Goal: Obtain resource: Obtain resource

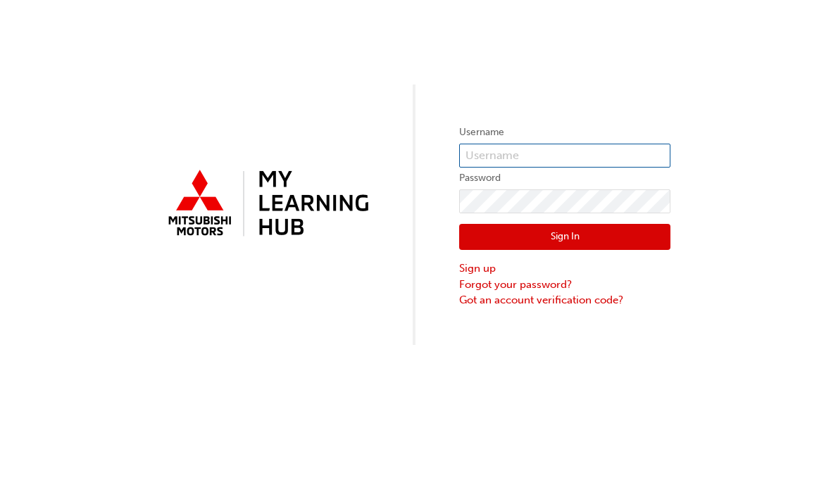
click at [582, 158] on input "text" at bounding box center [564, 156] width 211 height 24
type input "[PERSON_NAME][EMAIL_ADDRESS][DOMAIN_NAME]"
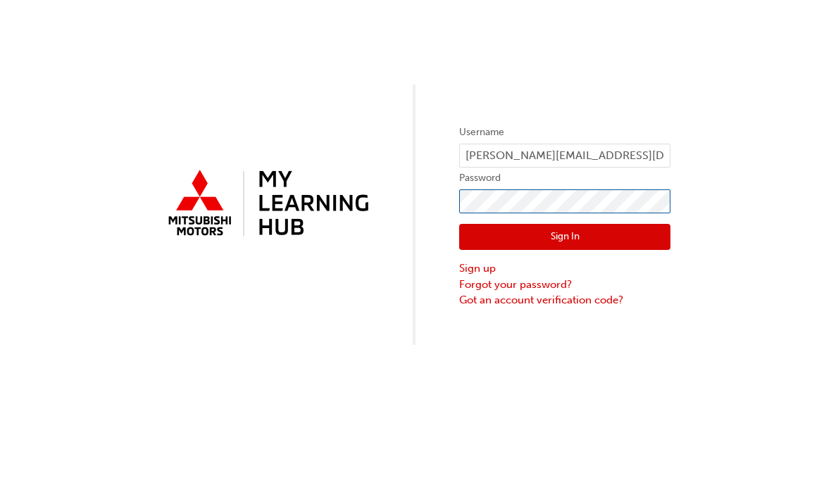
click at [565, 237] on button "Sign In" at bounding box center [564, 237] width 211 height 27
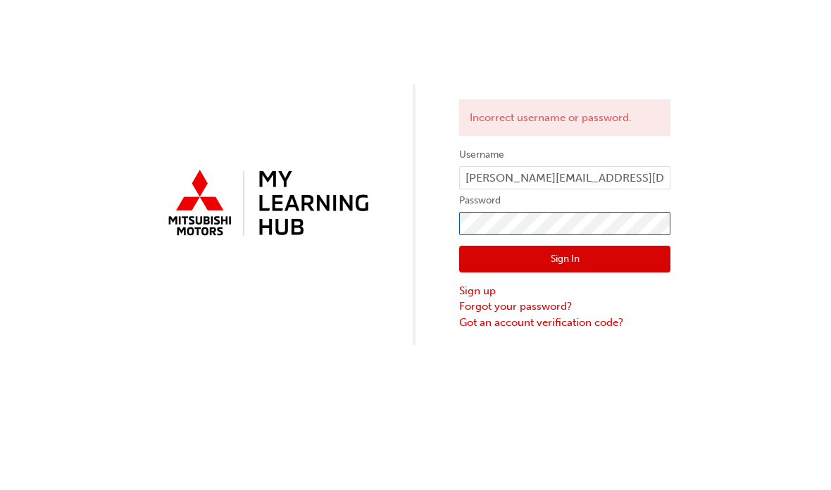
click at [565, 259] on button "Sign In" at bounding box center [564, 259] width 211 height 27
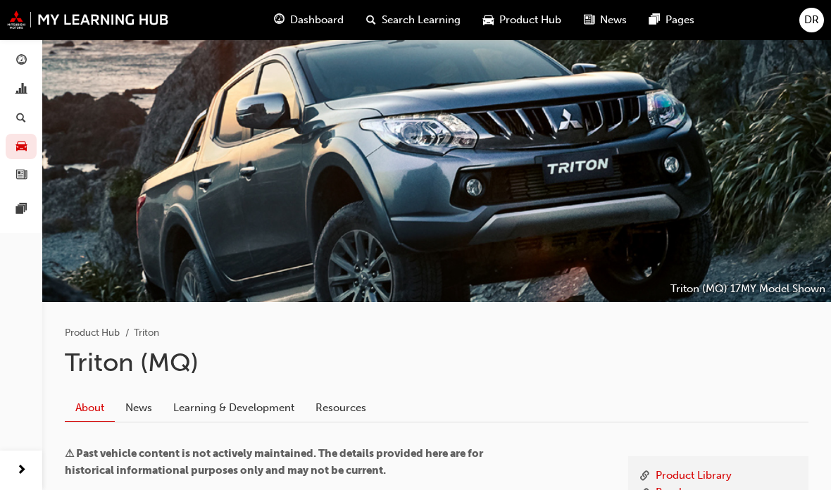
click at [536, 27] on span "Product Hub" at bounding box center [530, 20] width 62 height 16
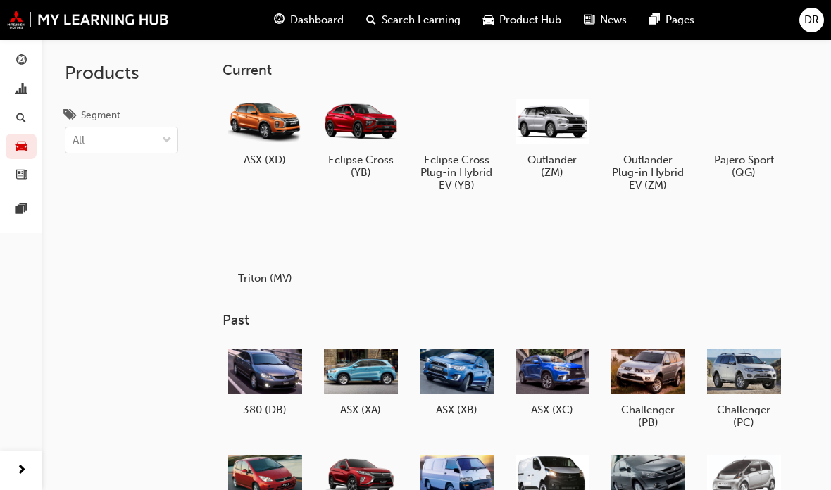
click at [265, 255] on div at bounding box center [265, 239] width 74 height 53
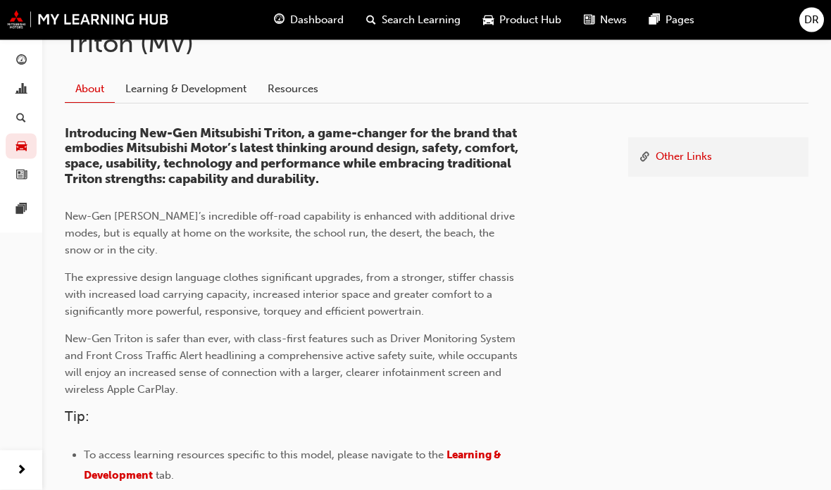
scroll to position [210, 0]
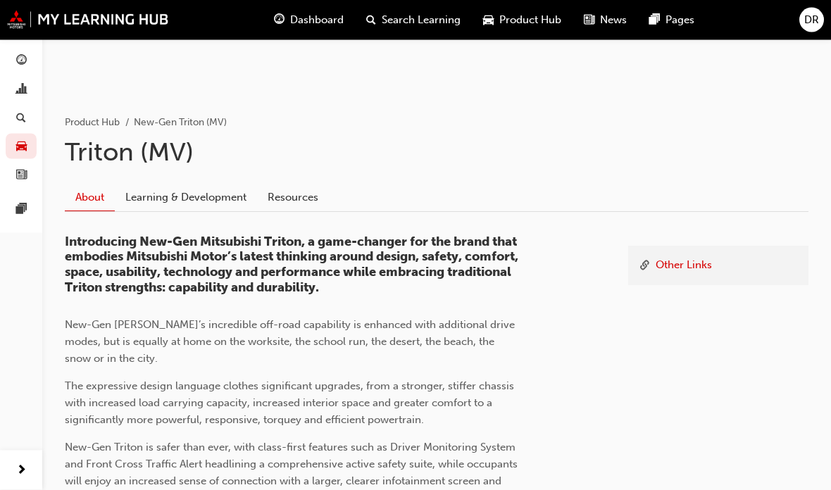
click at [227, 208] on link "Learning & Development" at bounding box center [186, 197] width 142 height 27
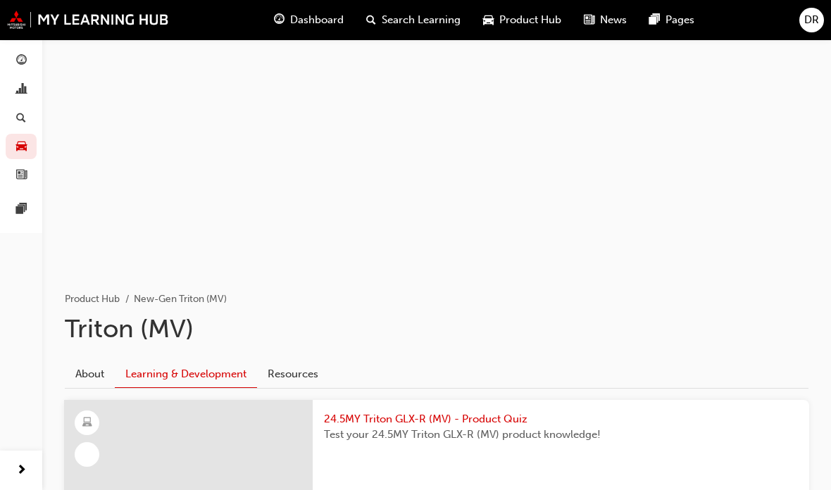
click at [310, 373] on link "Resources" at bounding box center [293, 373] width 72 height 27
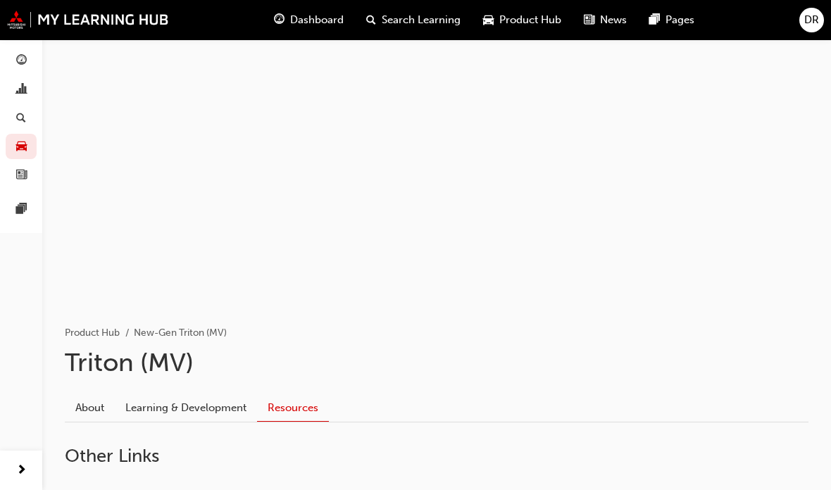
click at [545, 18] on span "Product Hub" at bounding box center [530, 20] width 62 height 16
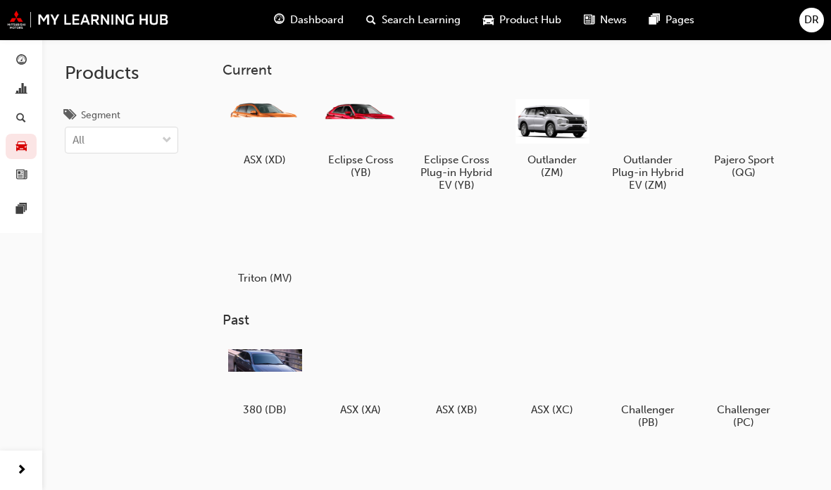
scroll to position [32, 0]
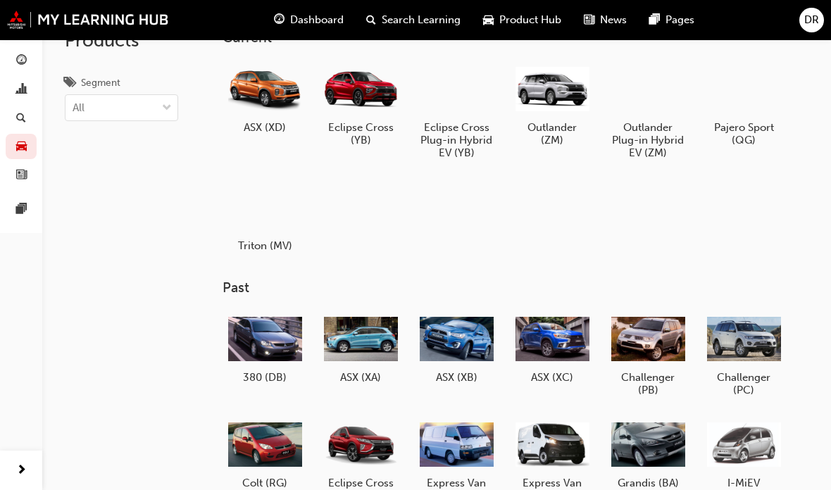
click at [369, 120] on div "Eclipse Cross (YB)" at bounding box center [360, 104] width 84 height 94
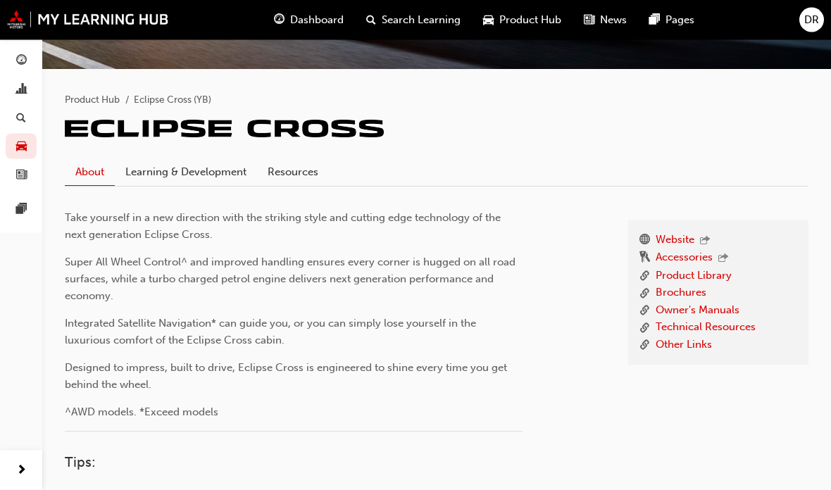
click at [329, 168] on link "Resources" at bounding box center [293, 172] width 72 height 27
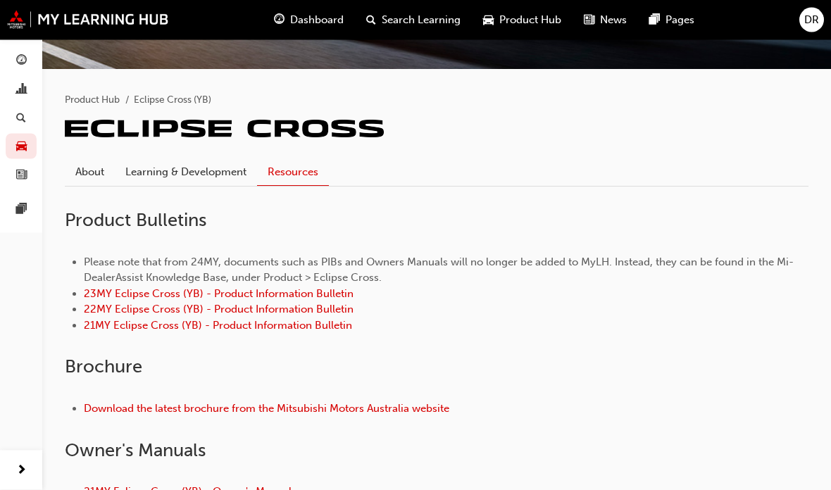
scroll to position [289, 0]
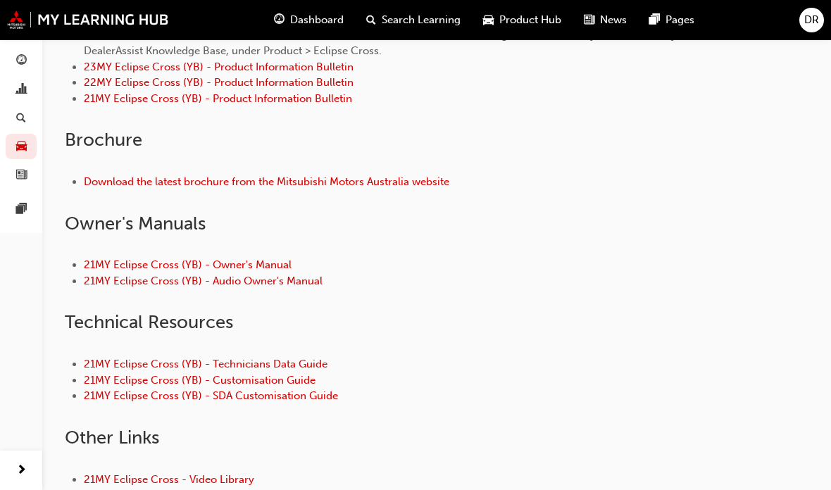
click at [321, 358] on link "21MY Eclipse Cross (YB) - Technicians Data Guide" at bounding box center [206, 364] width 244 height 13
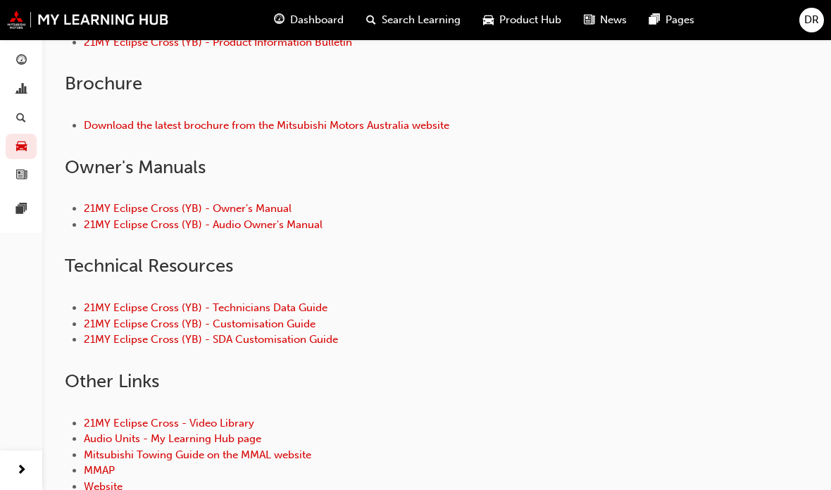
scroll to position [457, 0]
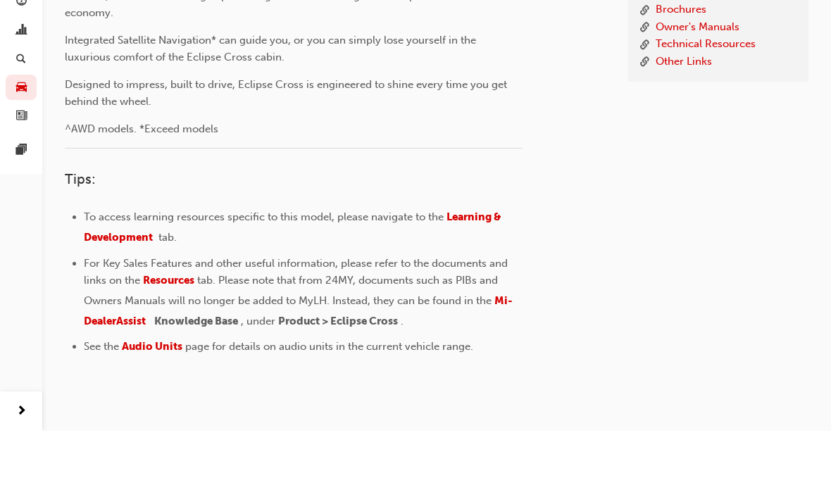
scroll to position [289, 0]
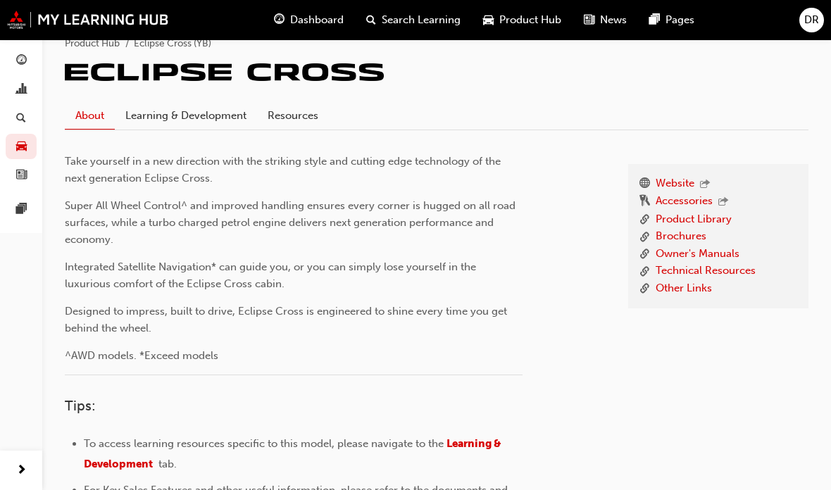
click at [546, 26] on span "Product Hub" at bounding box center [530, 20] width 62 height 16
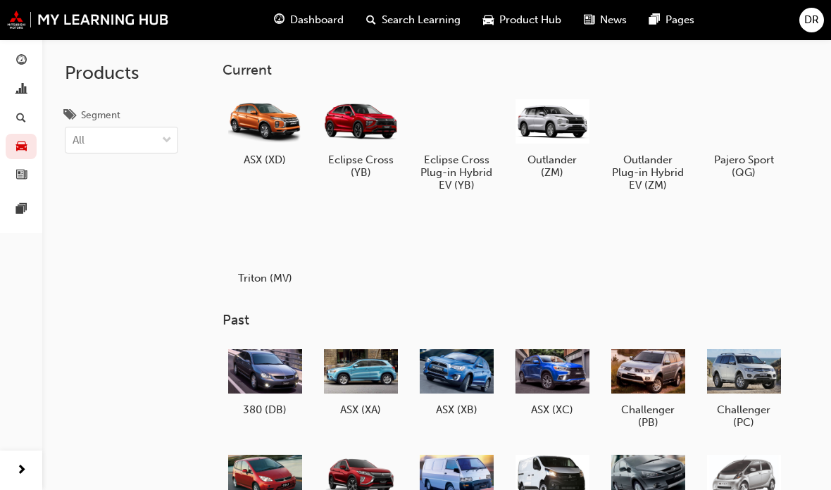
click at [278, 237] on div at bounding box center [265, 239] width 74 height 53
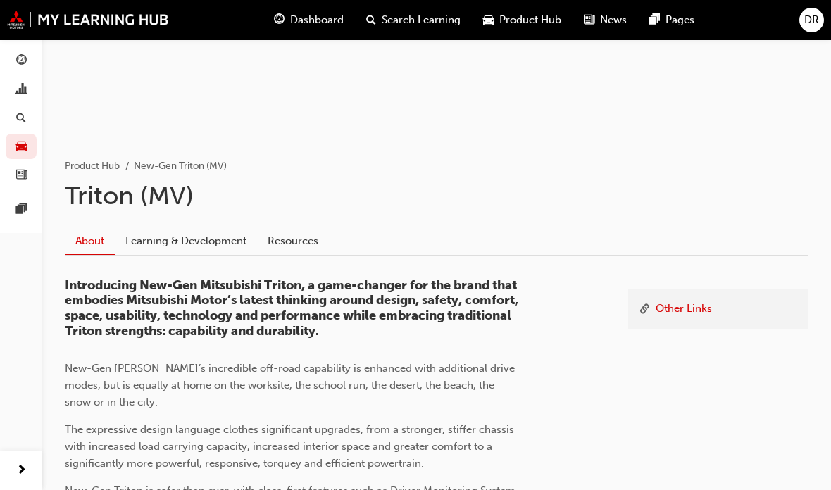
scroll to position [149, 0]
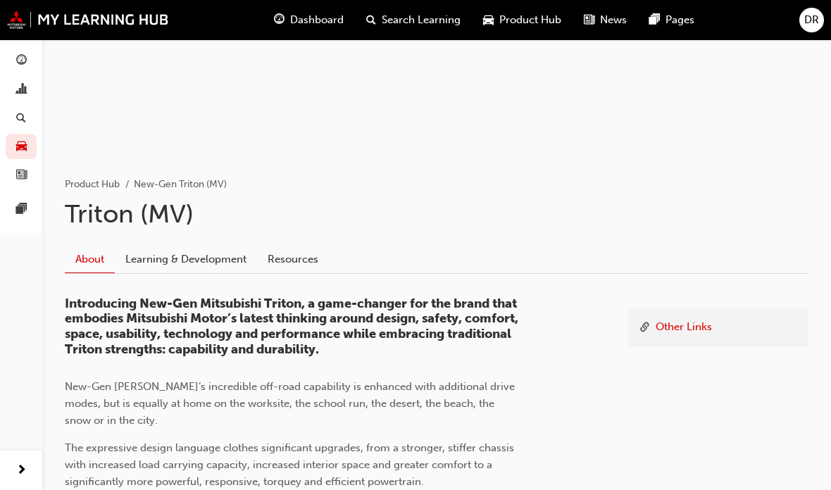
click at [313, 254] on link "Resources" at bounding box center [293, 259] width 72 height 27
